Goal: Transaction & Acquisition: Purchase product/service

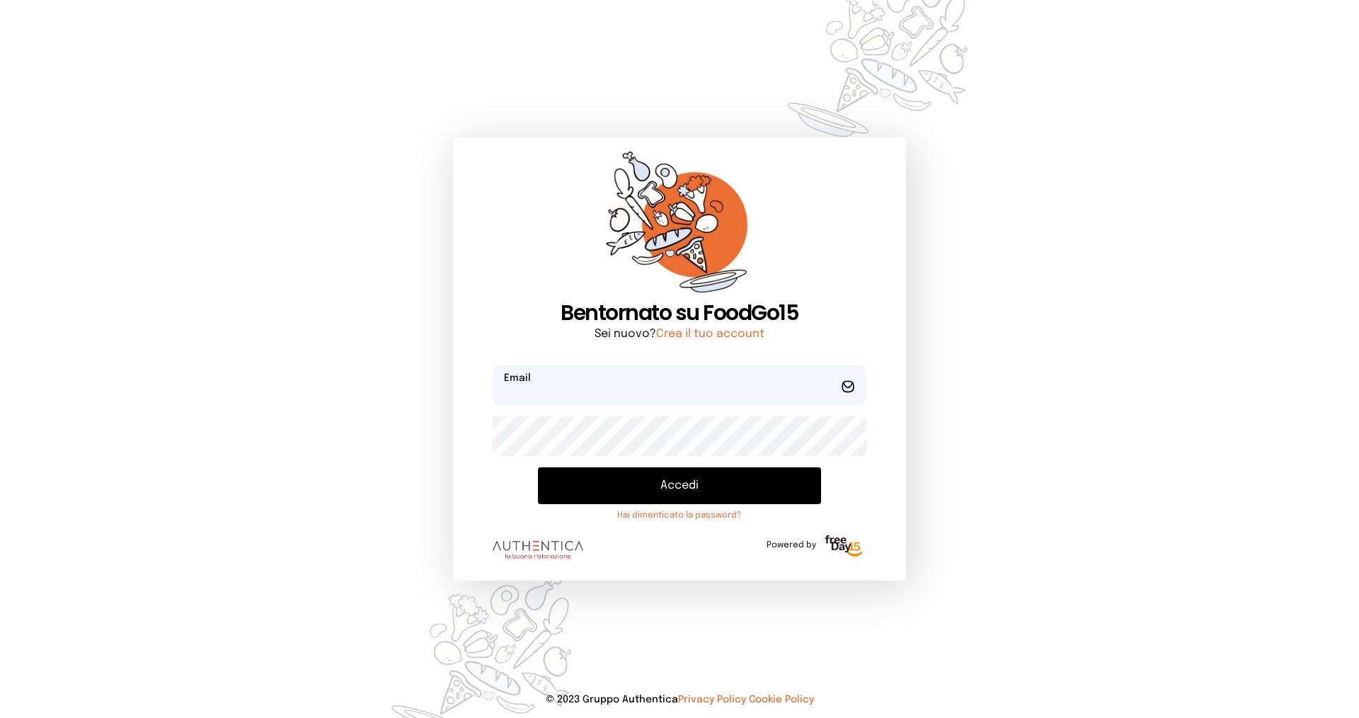
type input "**********"
click at [704, 483] on button "Accedi" at bounding box center [679, 485] width 283 height 37
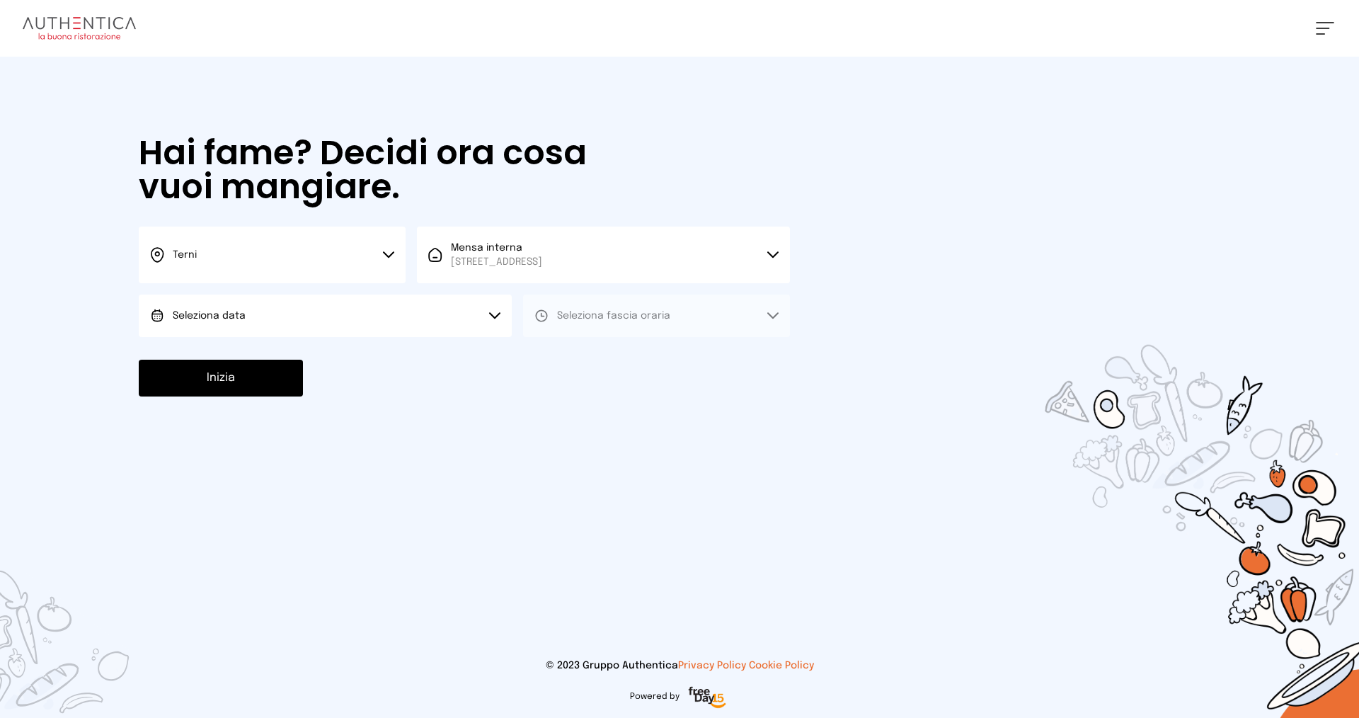
click at [333, 319] on button "Seleziona data" at bounding box center [325, 316] width 373 height 42
click at [355, 349] on li "[DATE], [DATE]" at bounding box center [325, 355] width 373 height 37
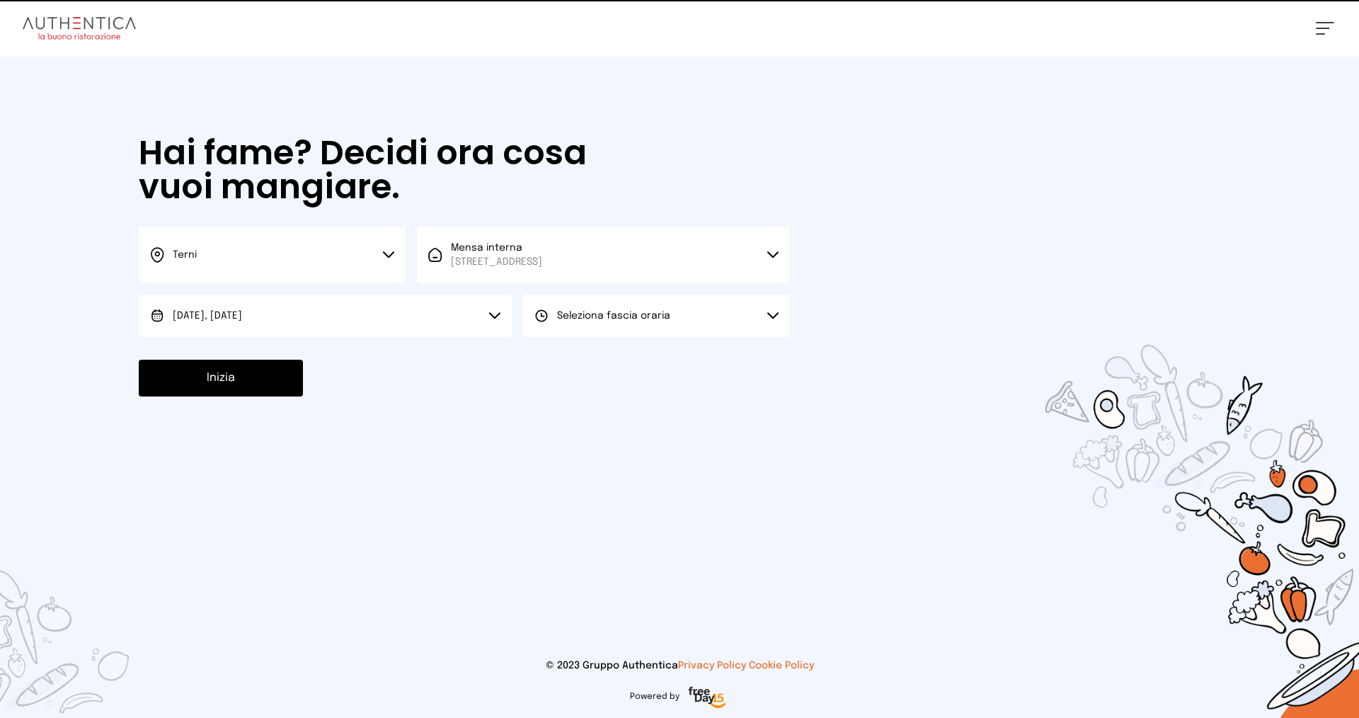
click at [596, 312] on span "Seleziona fascia oraria" at bounding box center [613, 316] width 113 height 10
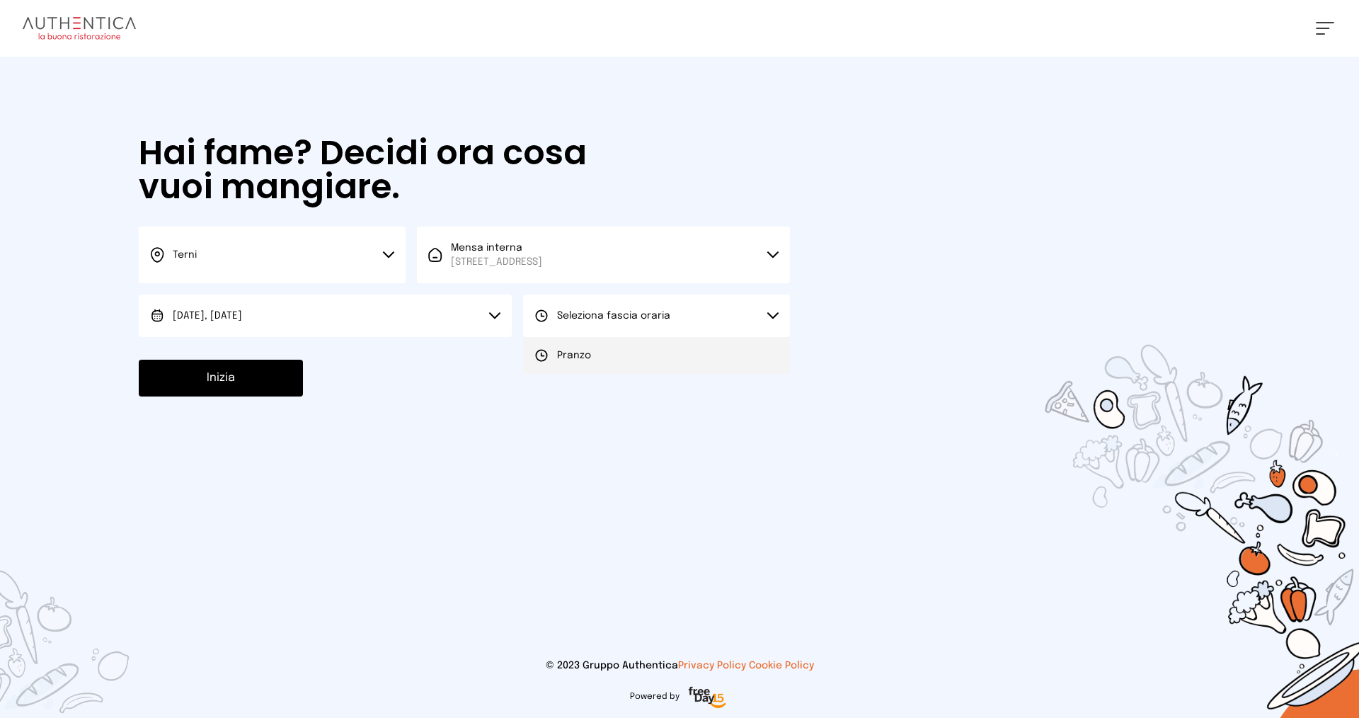
click at [602, 344] on li "Pranzo" at bounding box center [656, 355] width 267 height 37
click at [227, 375] on button "Inizia" at bounding box center [221, 378] width 164 height 37
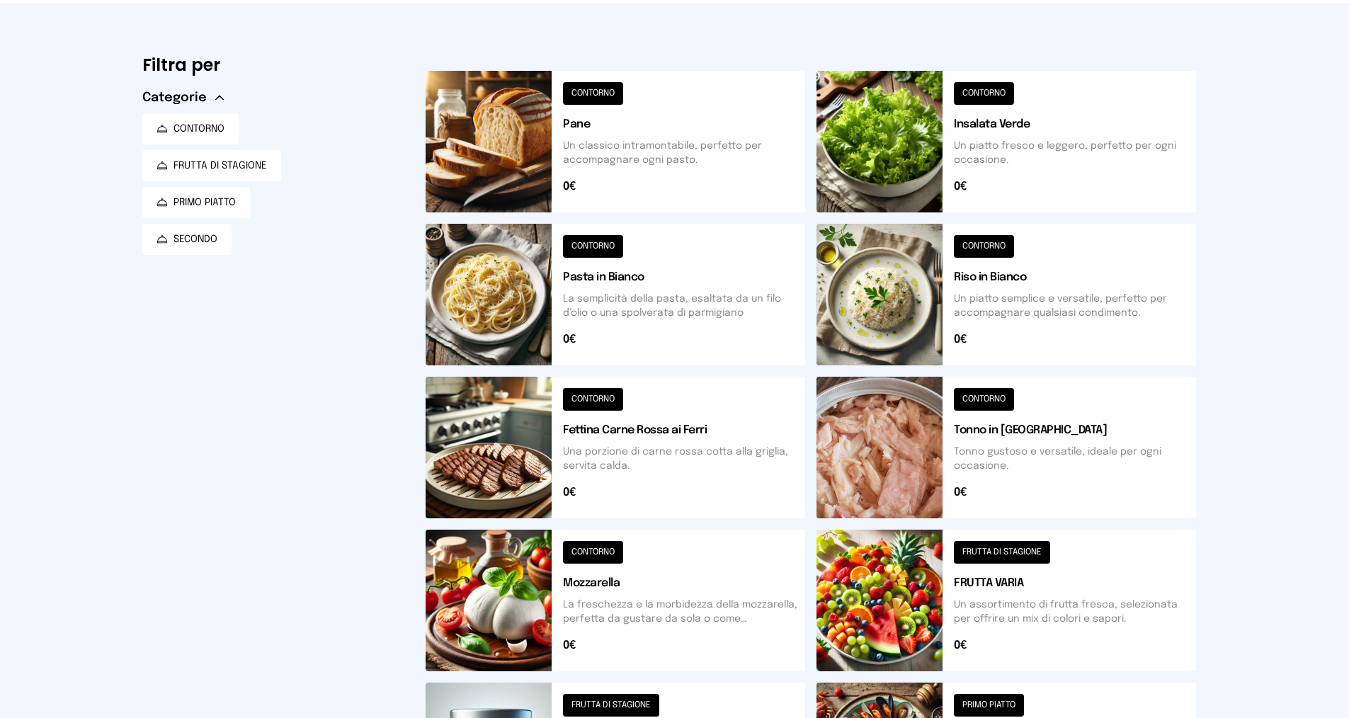
scroll to position [142, 0]
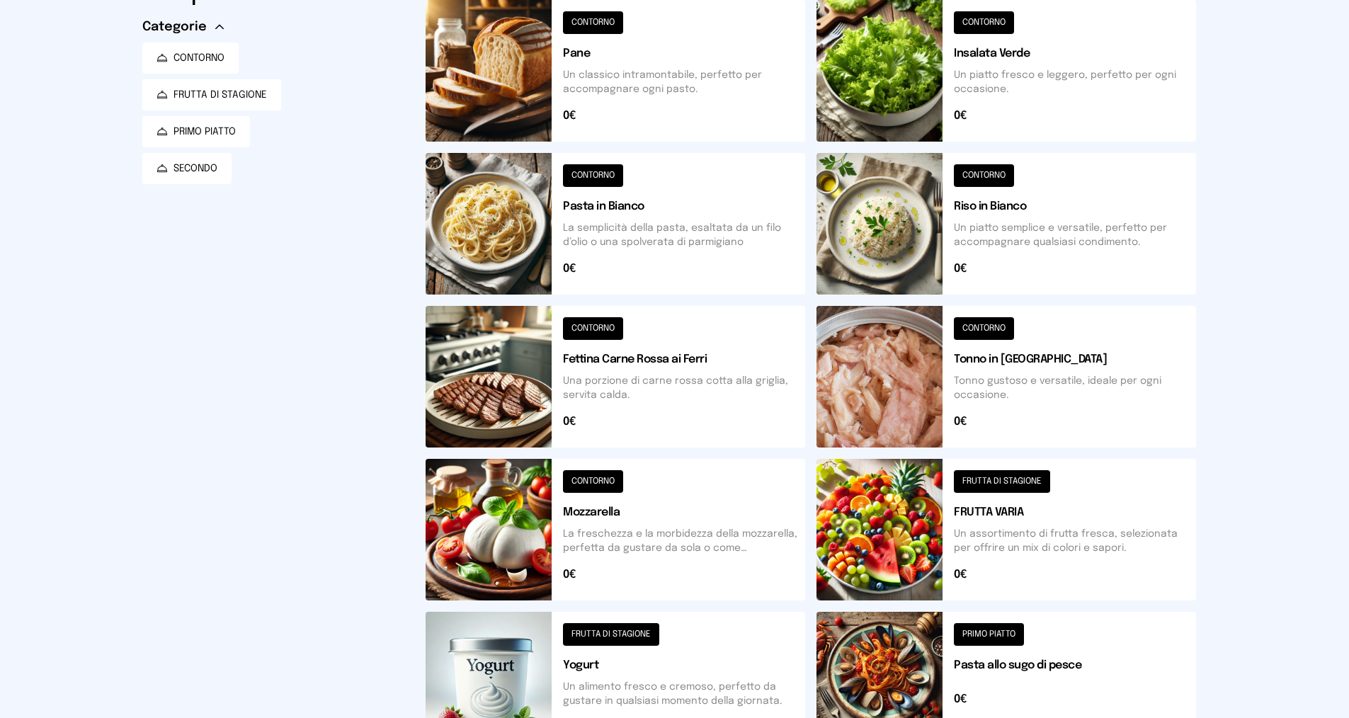
click at [661, 396] on button at bounding box center [614, 377] width 379 height 142
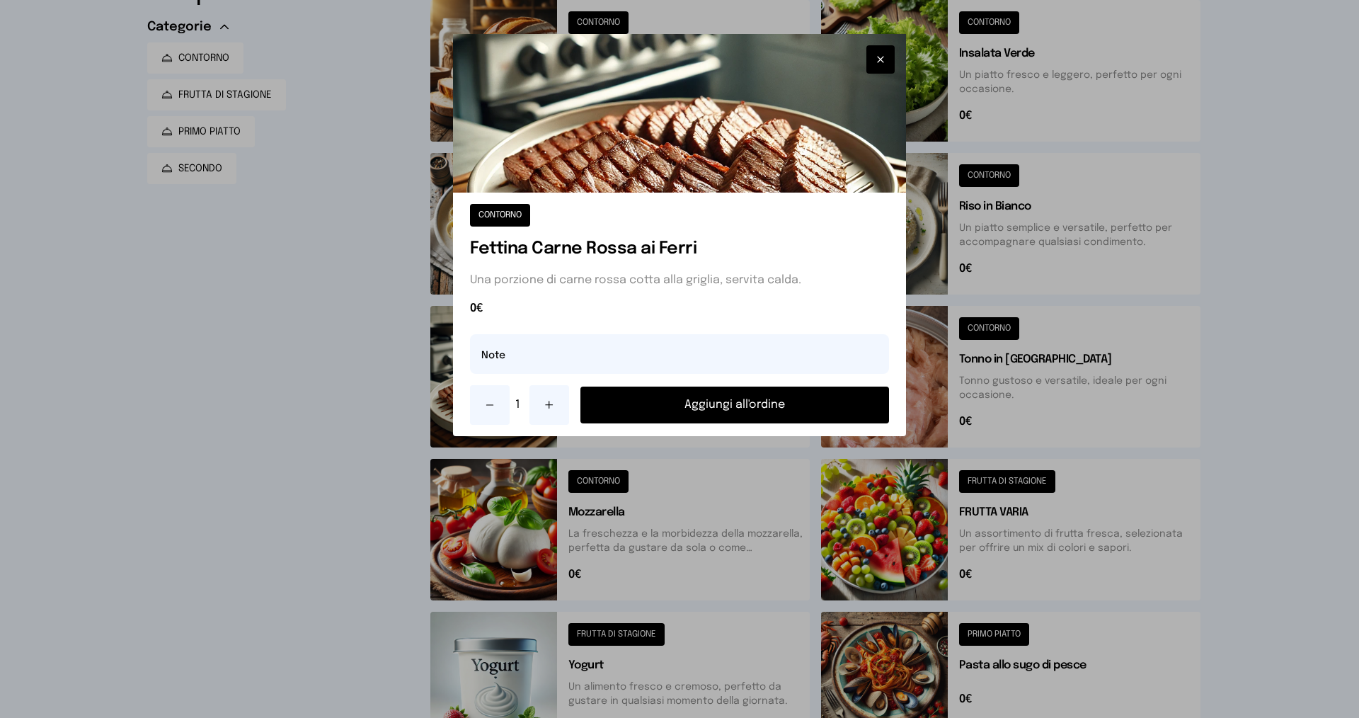
click at [684, 402] on button "Aggiungi all'ordine" at bounding box center [735, 405] width 309 height 37
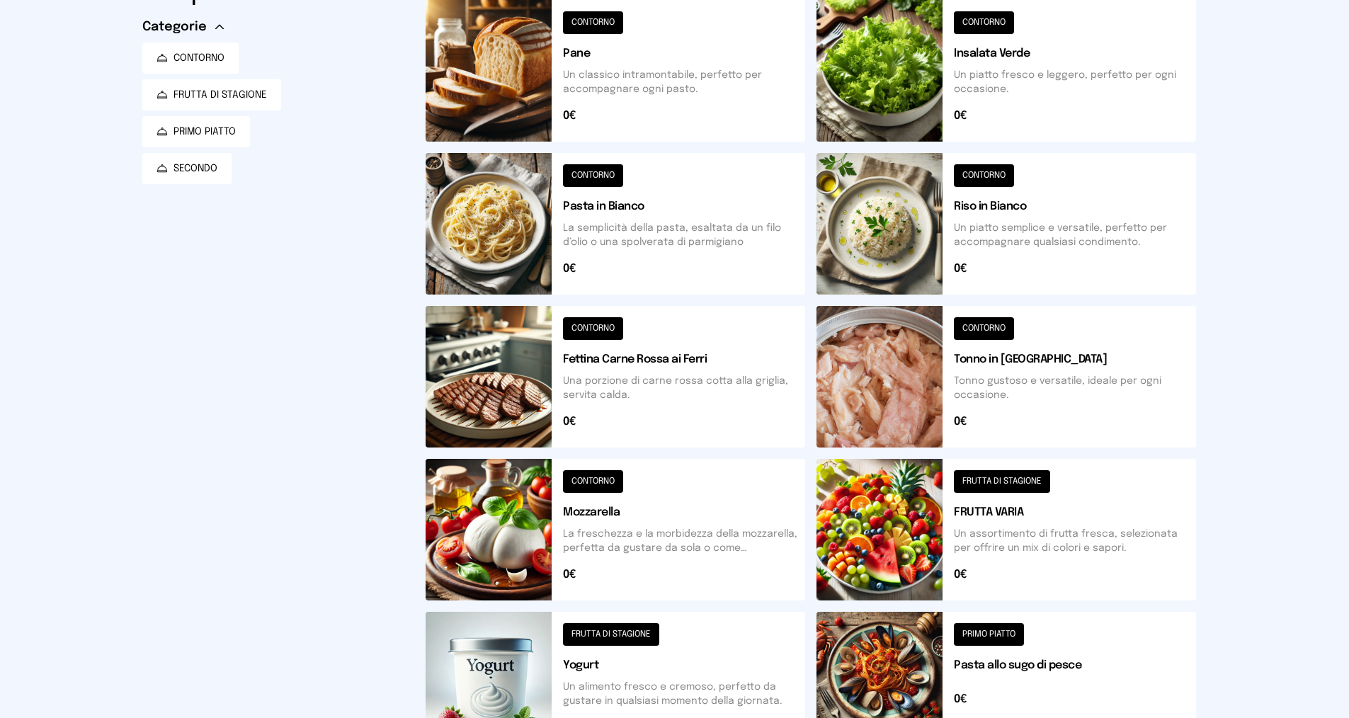
click at [1041, 68] on button at bounding box center [1005, 71] width 379 height 142
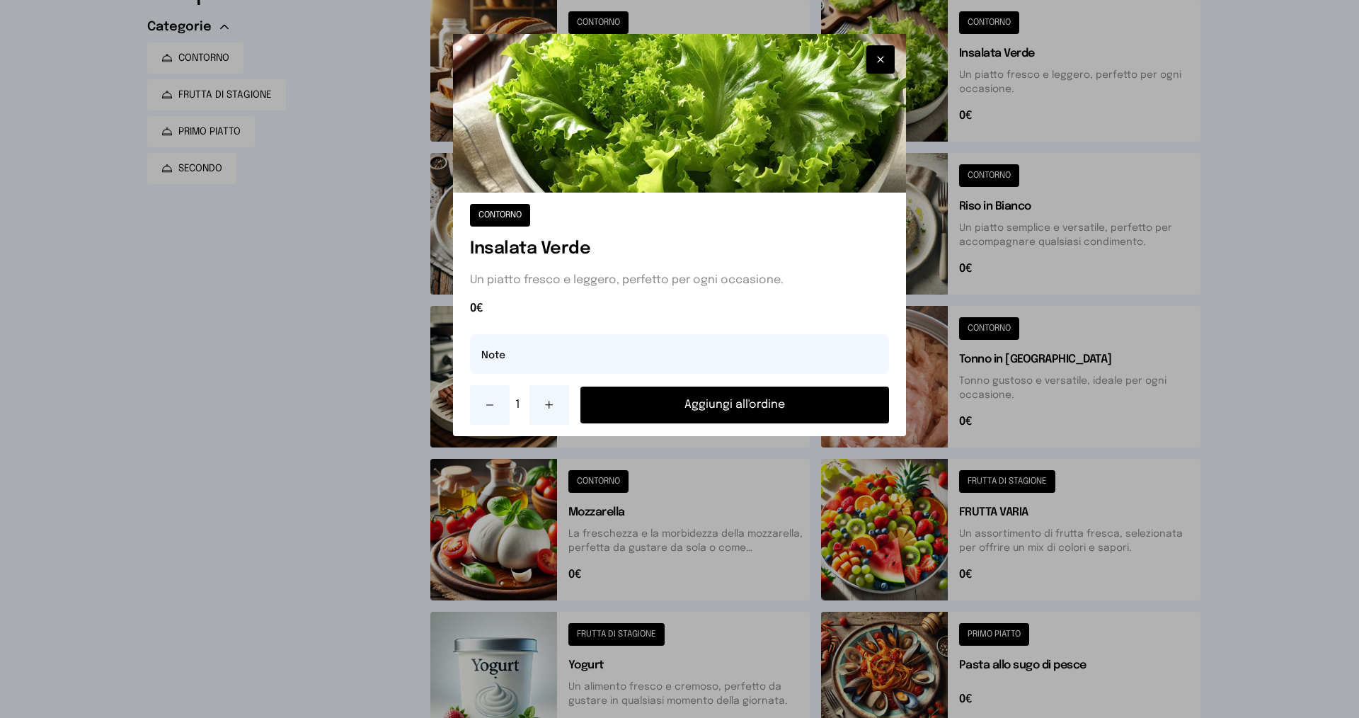
click at [758, 398] on button "Aggiungi all'ordine" at bounding box center [735, 405] width 309 height 37
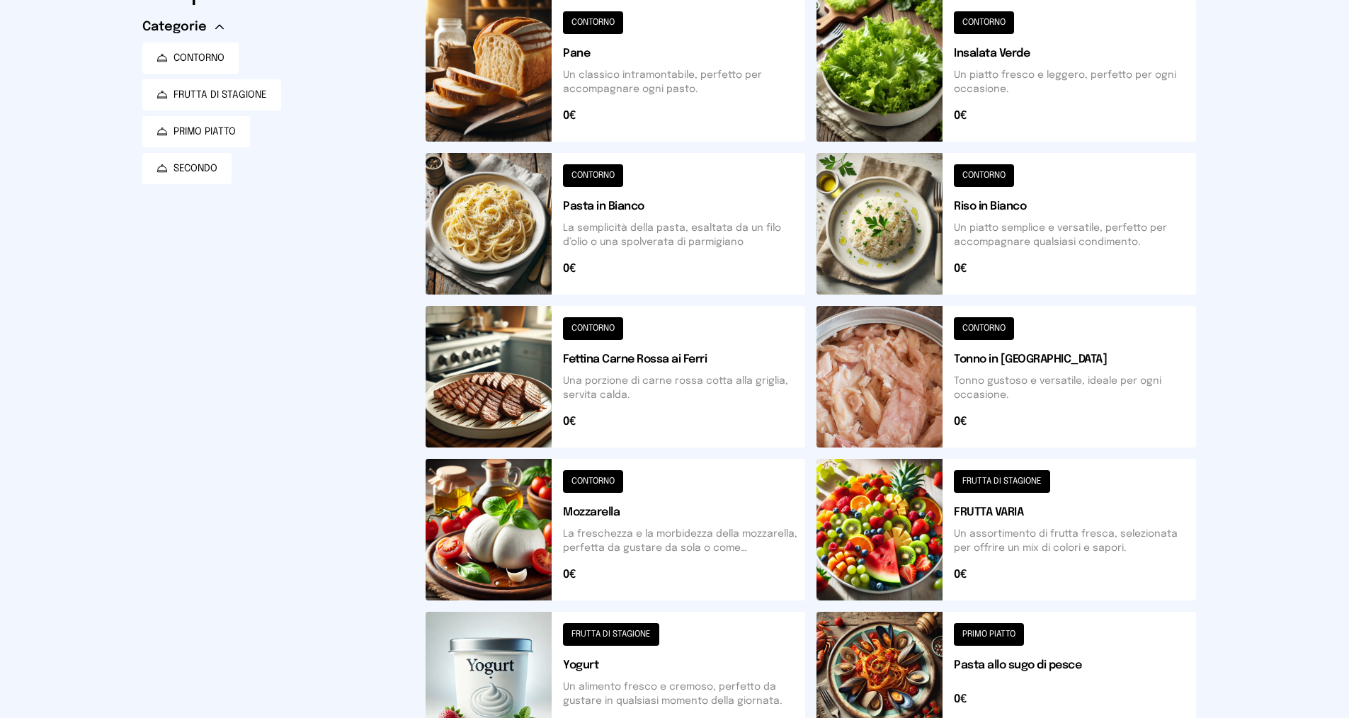
click at [1022, 522] on button at bounding box center [1005, 530] width 379 height 142
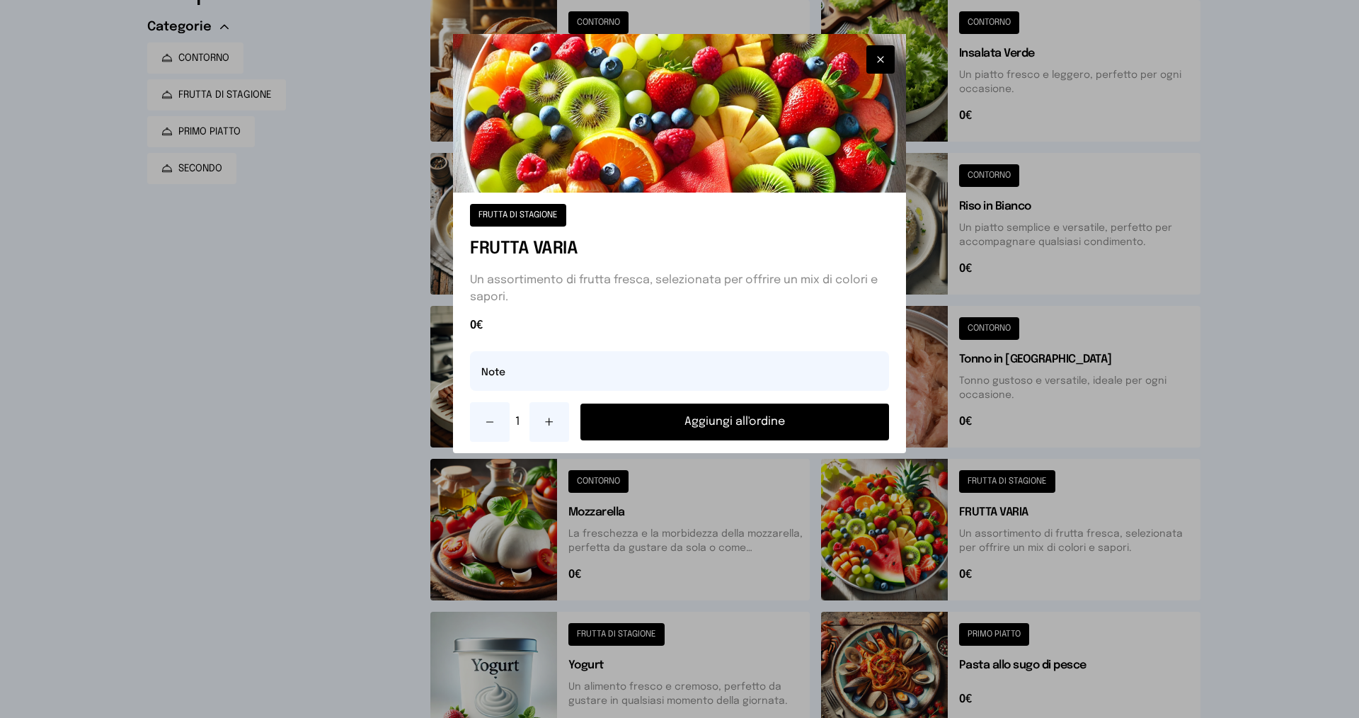
click at [555, 418] on button at bounding box center [550, 422] width 40 height 40
click at [774, 421] on button "Aggiungi all'ordine" at bounding box center [735, 422] width 309 height 37
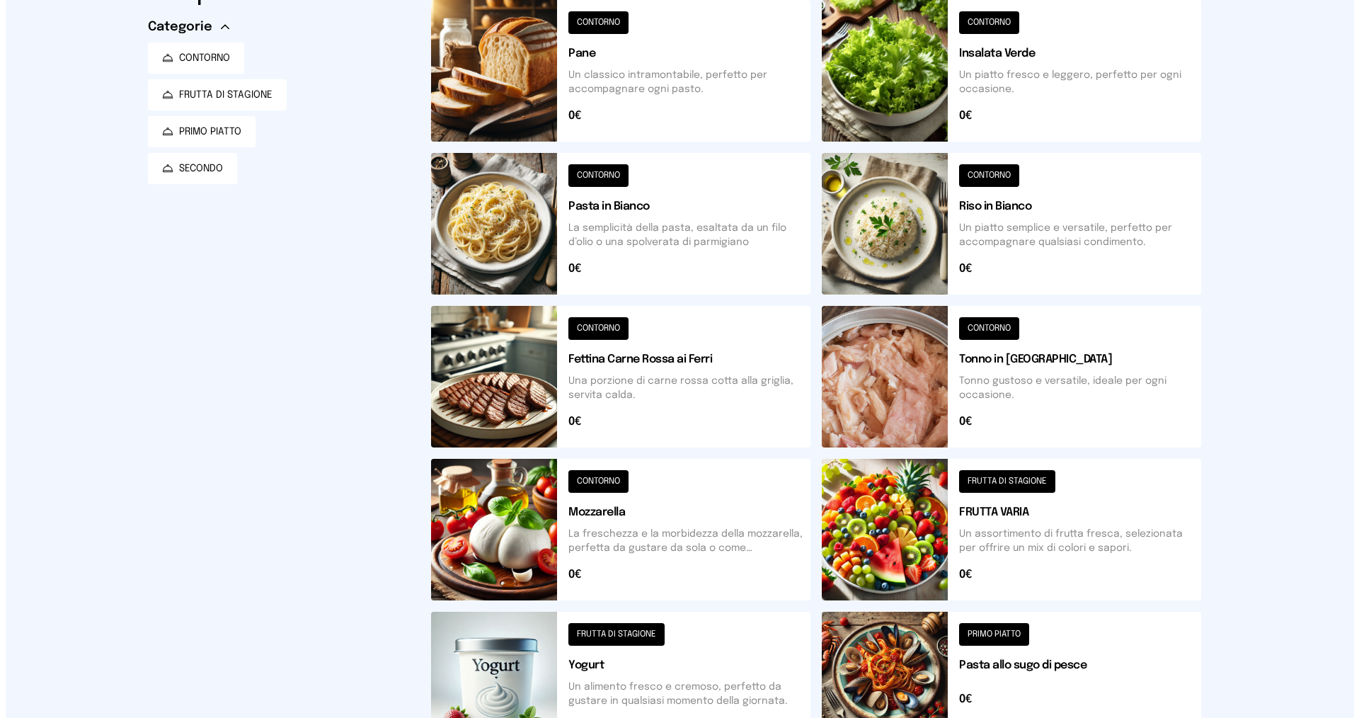
scroll to position [0, 0]
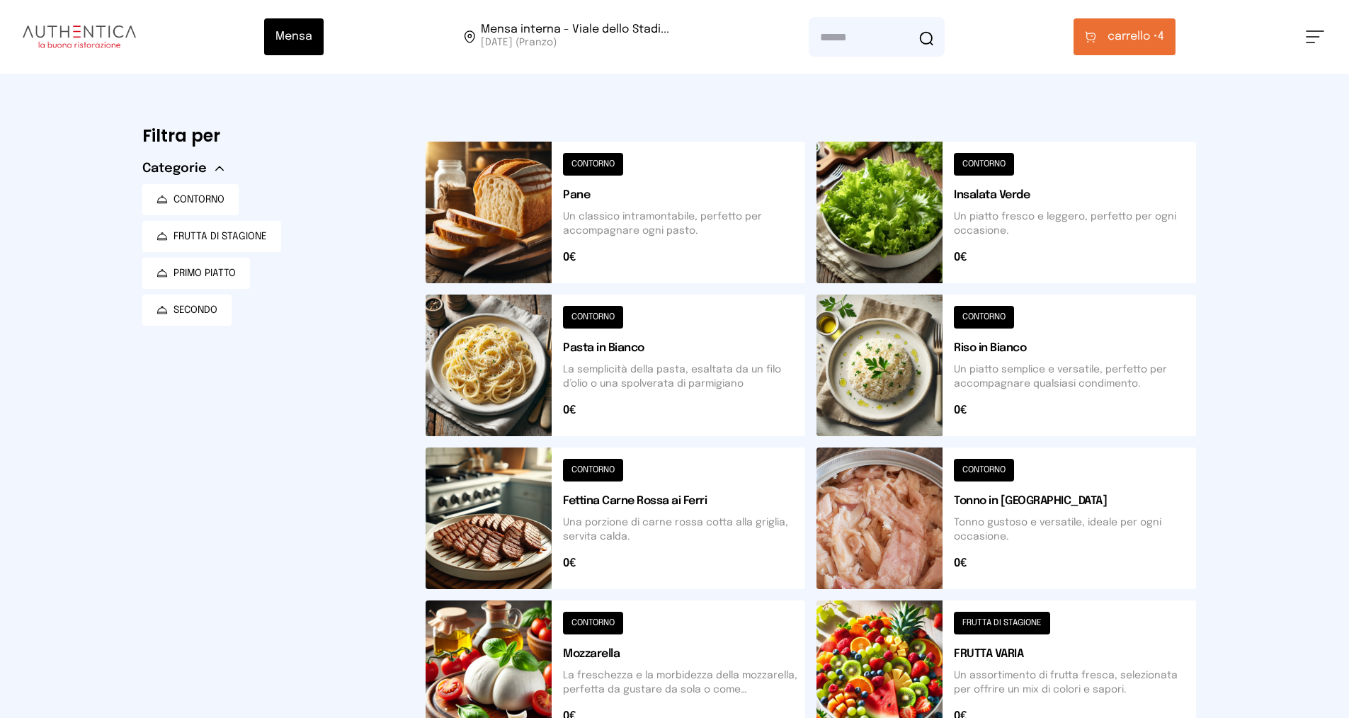
click at [1100, 38] on button "carrello • 4" at bounding box center [1124, 36] width 102 height 37
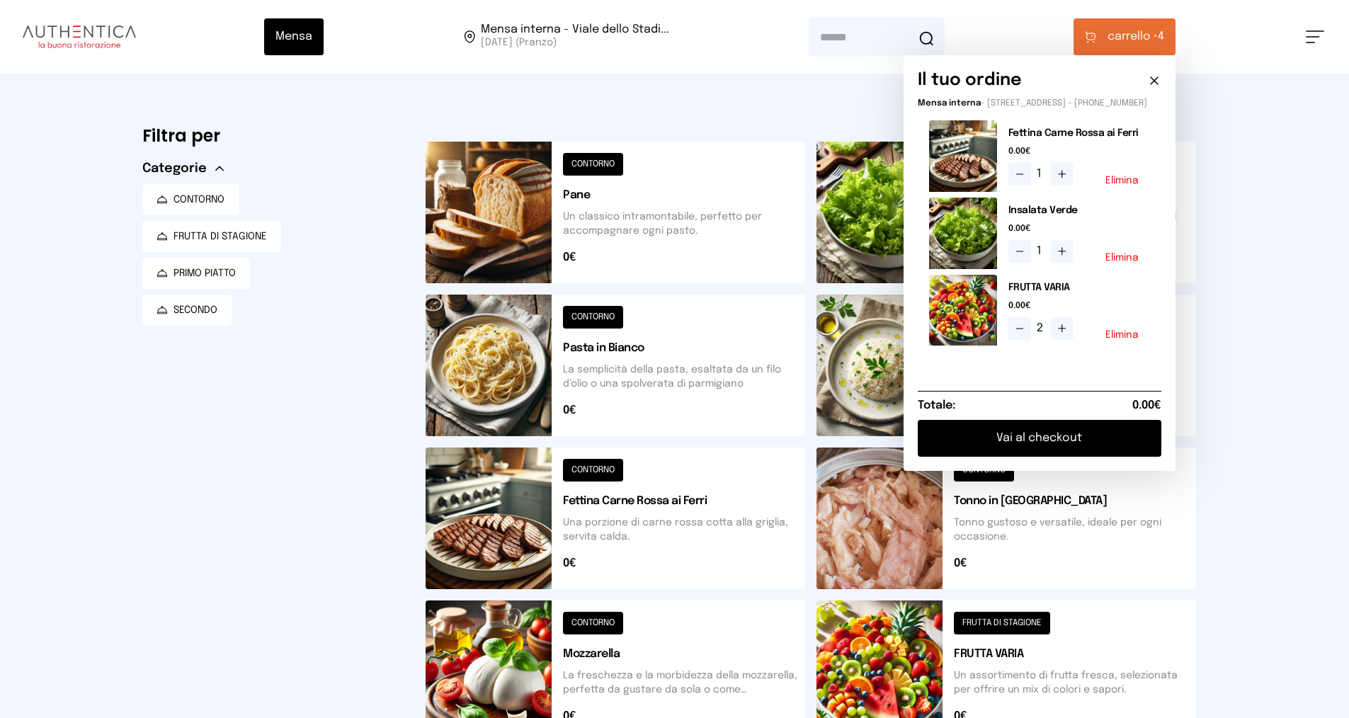
click at [987, 452] on button "Vai al checkout" at bounding box center [1040, 438] width 244 height 37
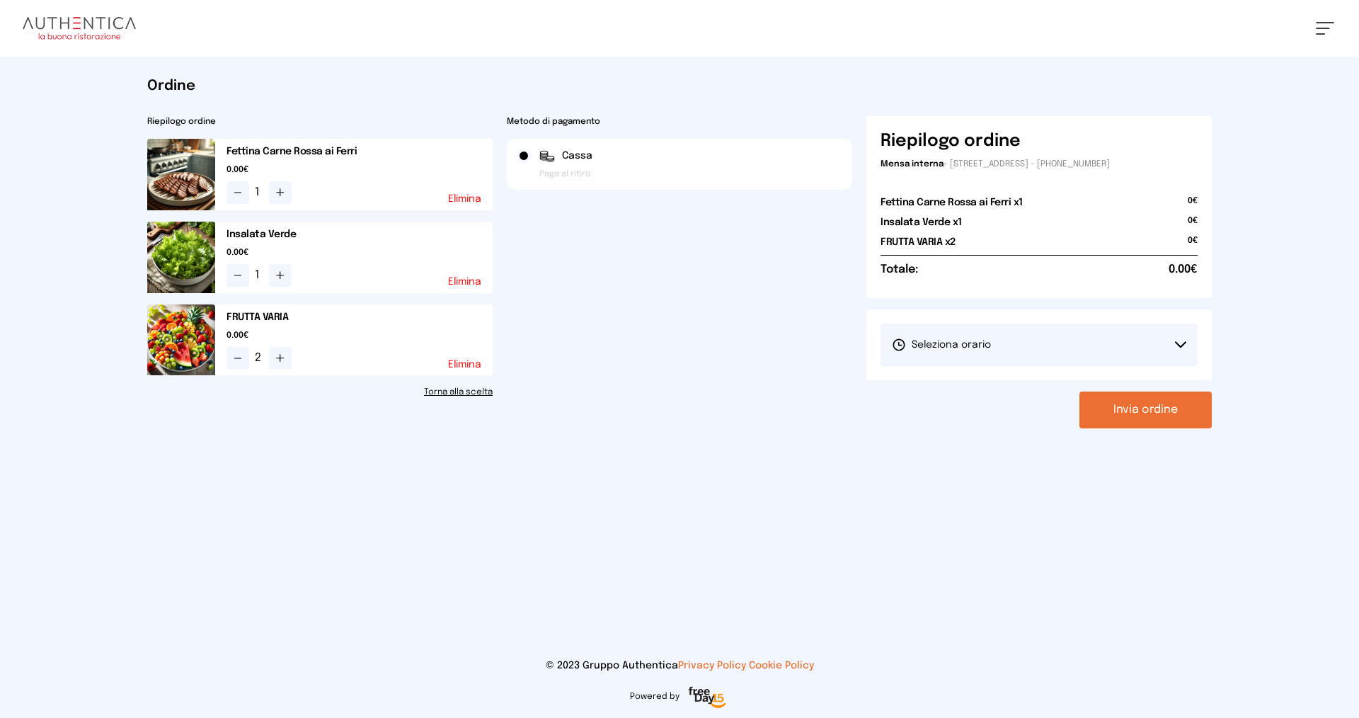
click at [981, 338] on span "Seleziona orario" at bounding box center [941, 345] width 99 height 14
click at [980, 374] on li "1° Turno (13:00 - 15:00)" at bounding box center [1039, 384] width 317 height 37
click at [1162, 410] on button "Invia ordine" at bounding box center [1146, 410] width 132 height 37
